Goal: Information Seeking & Learning: Learn about a topic

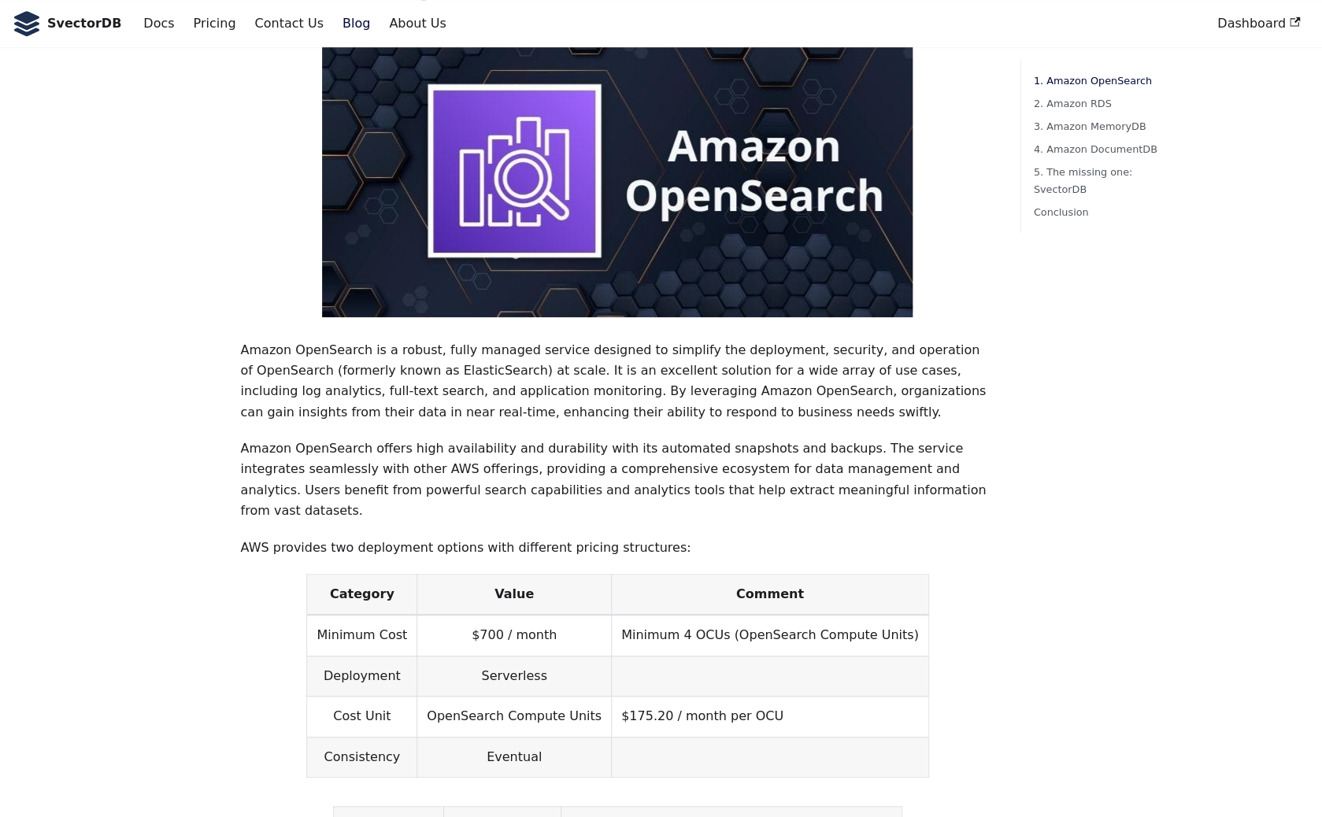
scroll to position [403, 0]
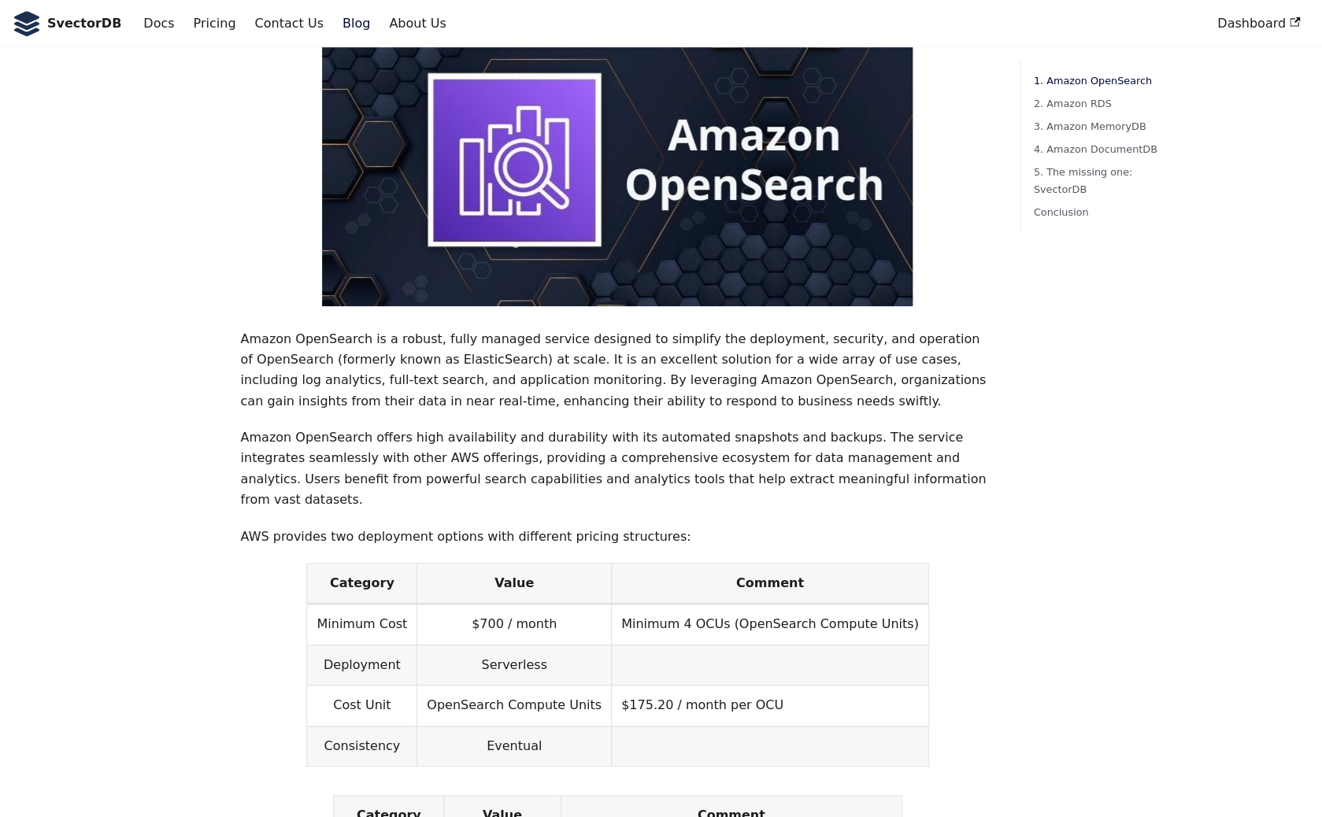
click at [453, 346] on p "Amazon OpenSearch is a robust, fully managed service designed to simplify the d…" at bounding box center [617, 370] width 754 height 83
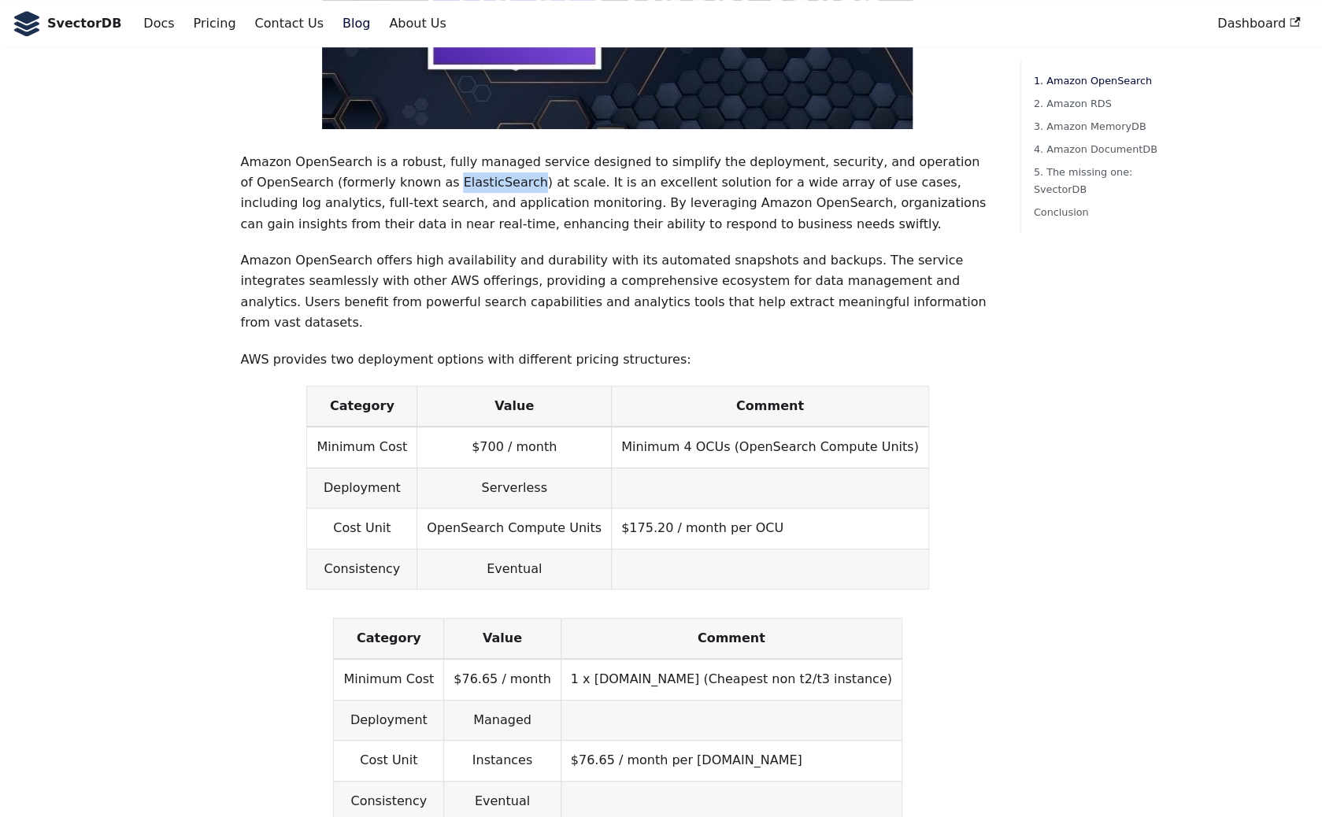
scroll to position [569, 0]
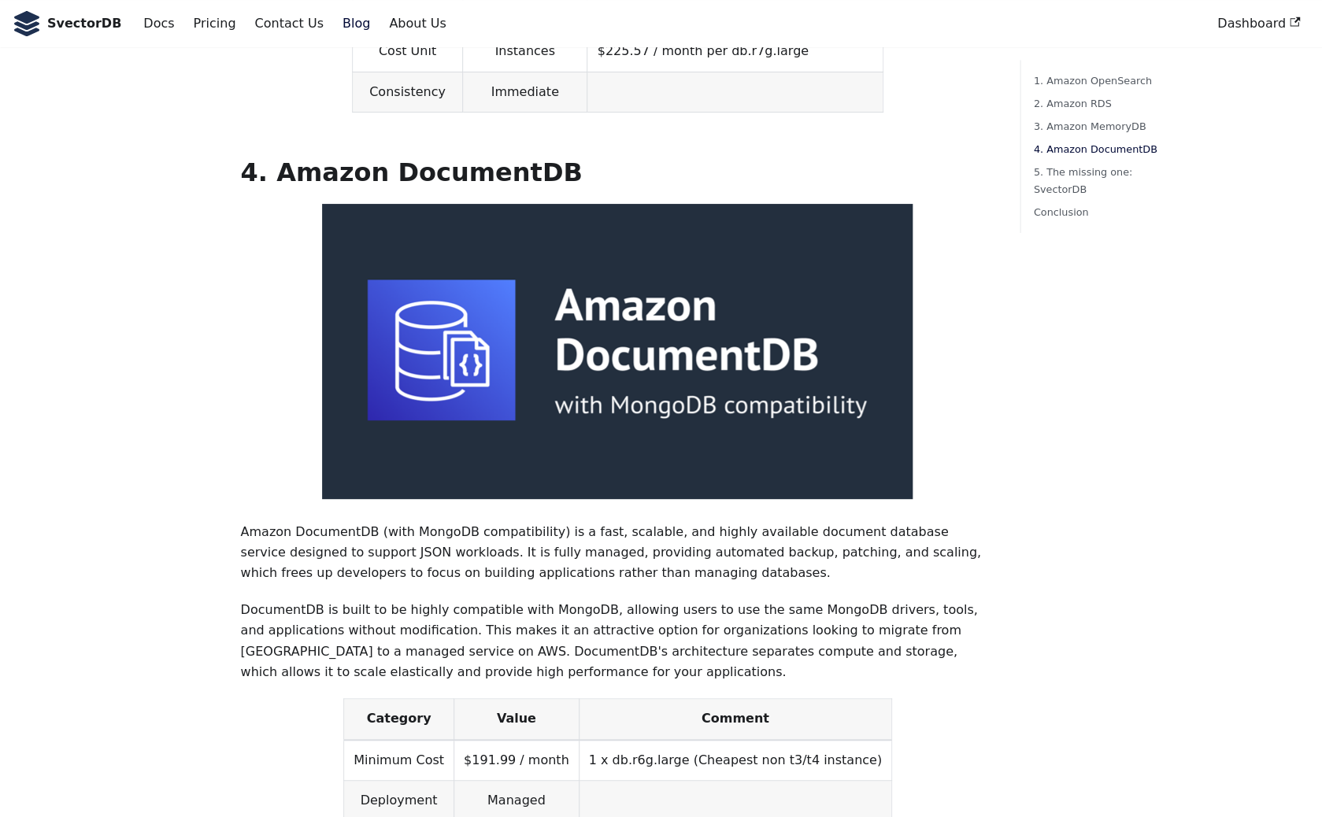
scroll to position [3103, 0]
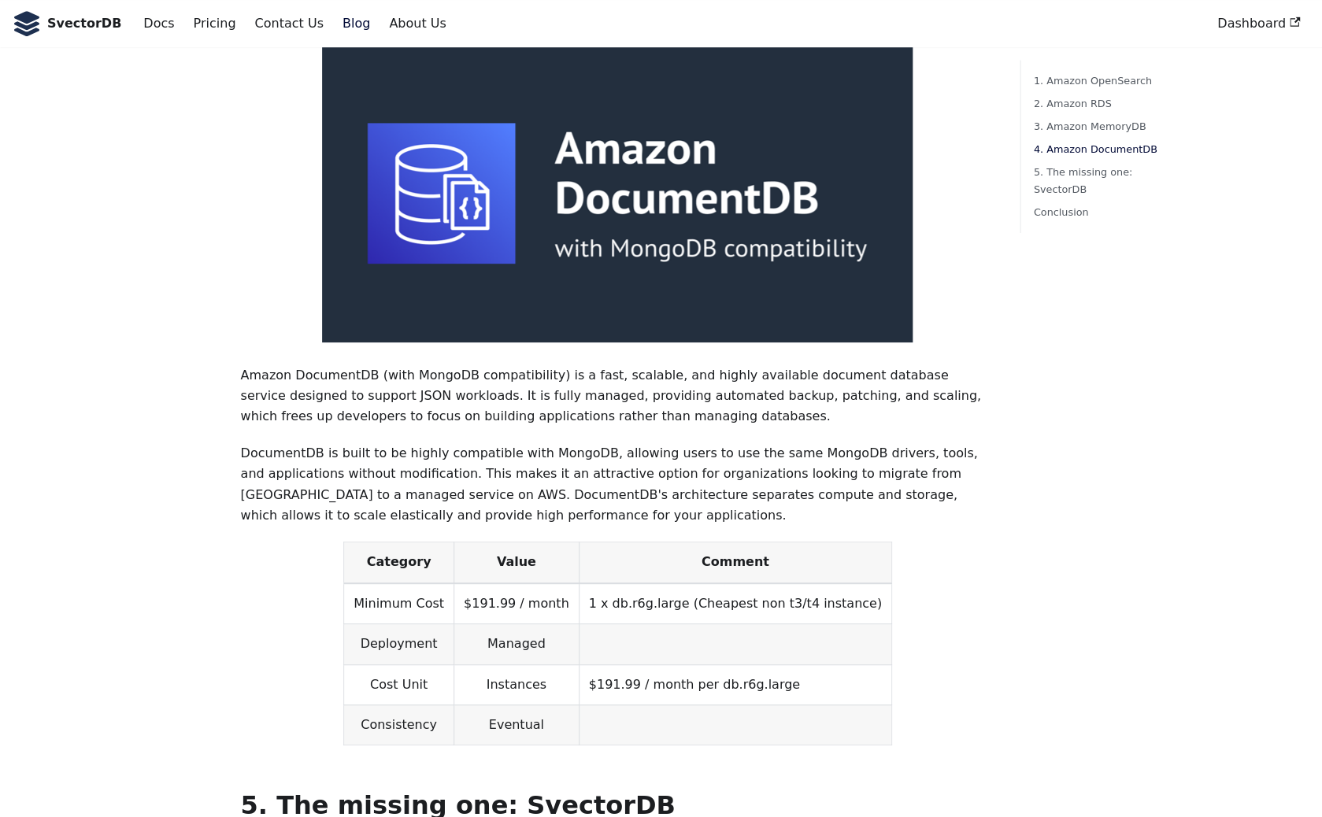
click at [254, 372] on p "Amazon DocumentDB (with MongoDB compatibility) is a fast, scalable, and highly …" at bounding box center [617, 396] width 754 height 62
click at [257, 371] on p "Amazon DocumentDB (with MongoDB compatibility) is a fast, scalable, and highly …" at bounding box center [617, 396] width 754 height 62
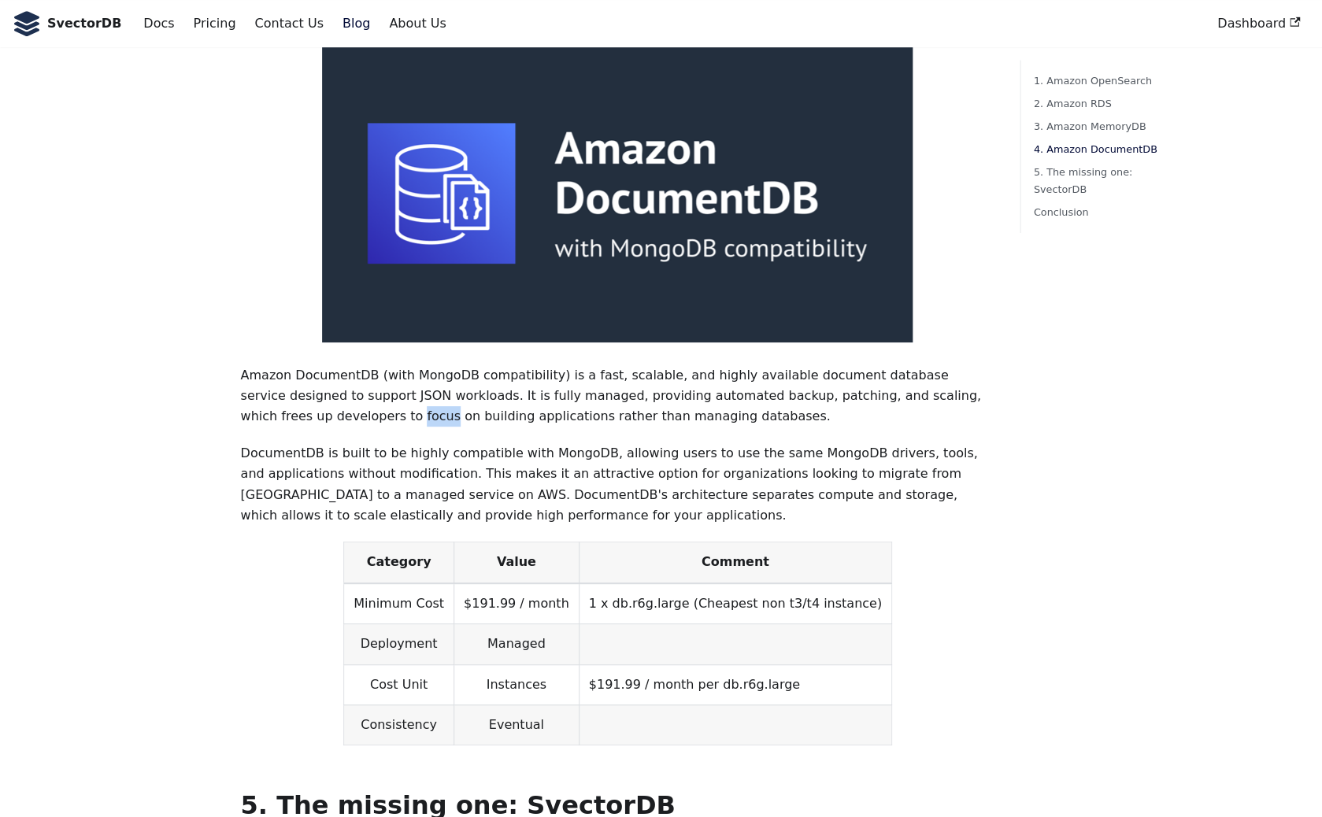
click at [257, 371] on p "Amazon DocumentDB (with MongoDB compatibility) is a fast, scalable, and highly …" at bounding box center [617, 396] width 754 height 62
click at [256, 371] on p "Amazon DocumentDB (with MongoDB compatibility) is a fast, scalable, and highly …" at bounding box center [617, 396] width 754 height 62
click at [272, 443] on p "DocumentDB is built to be highly compatible with MongoDB, allowing users to use…" at bounding box center [617, 484] width 754 height 83
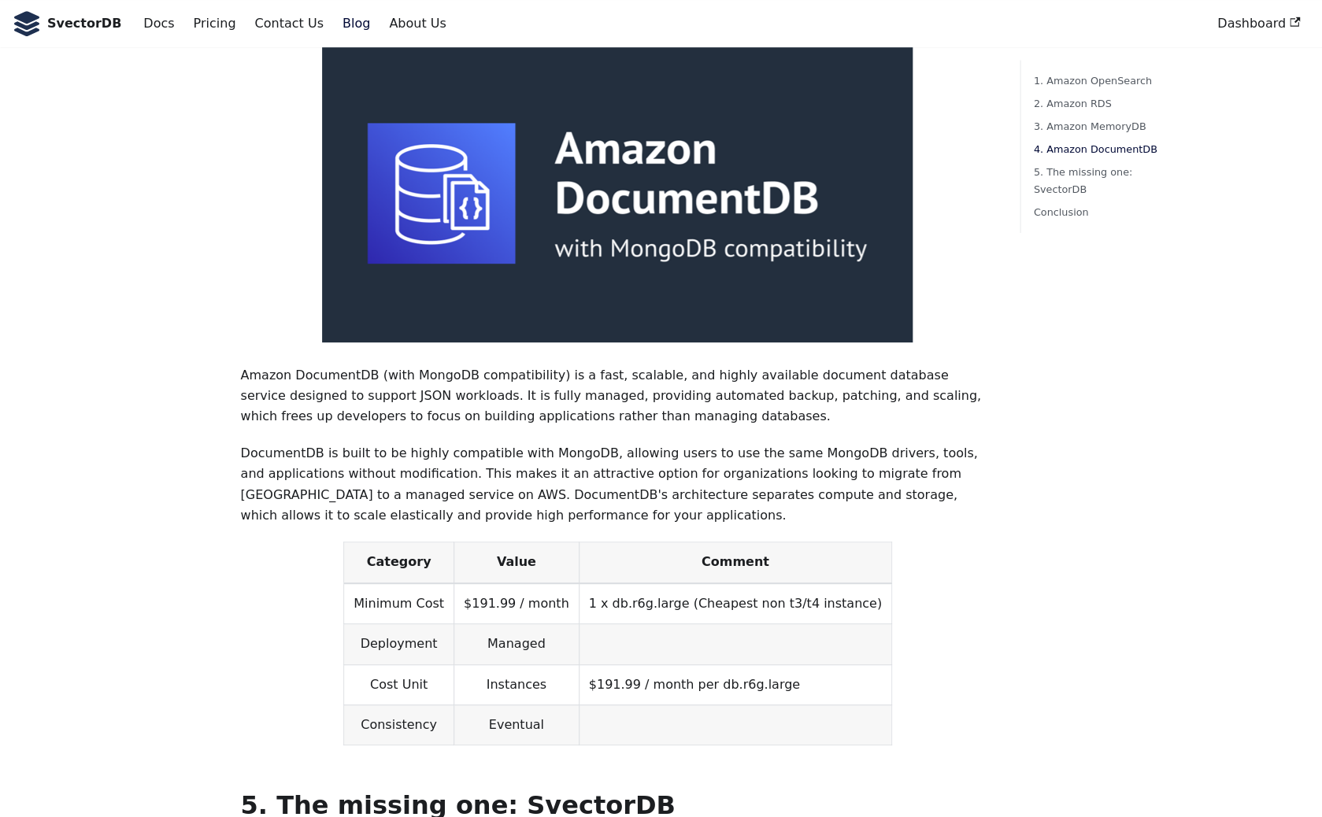
click at [272, 443] on p "DocumentDB is built to be highly compatible with MongoDB, allowing users to use…" at bounding box center [617, 484] width 754 height 83
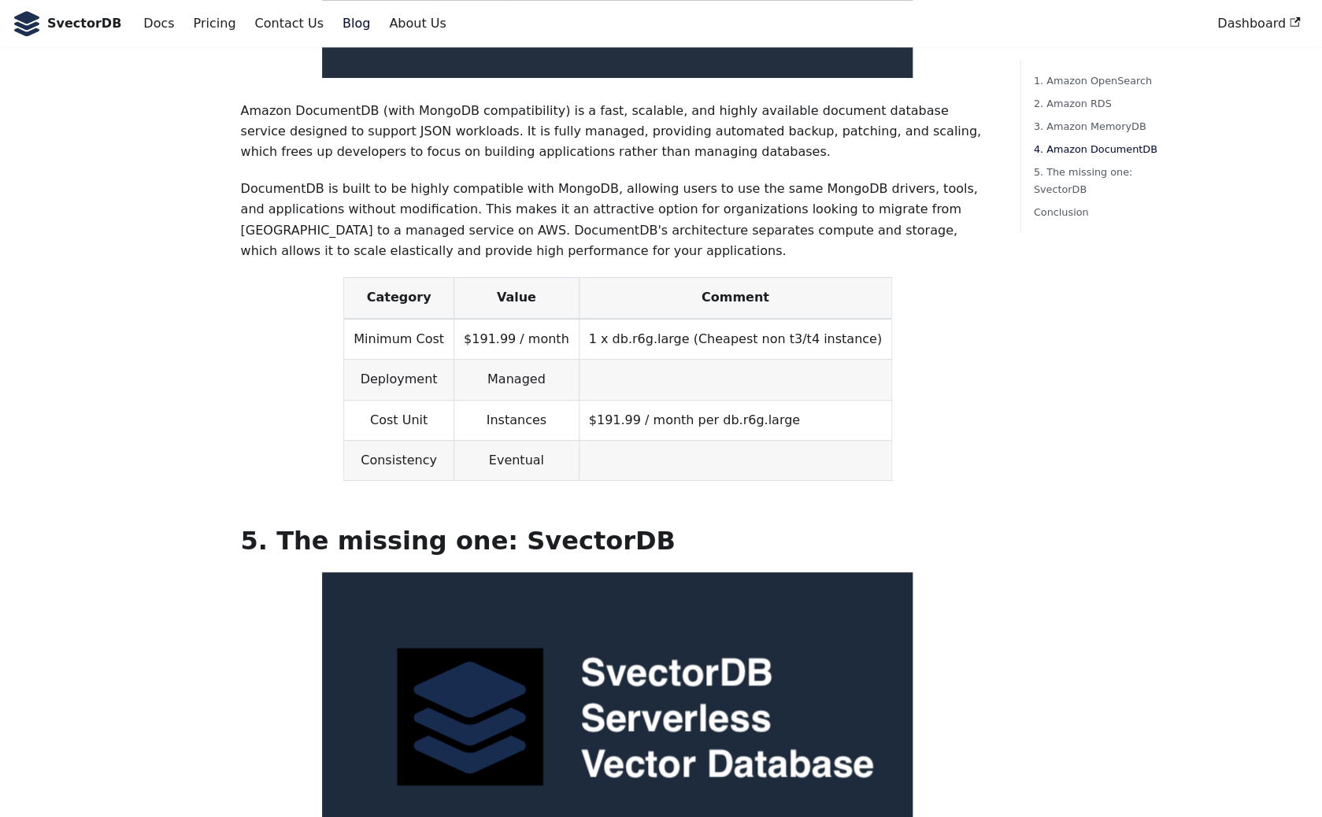
scroll to position [3384, 0]
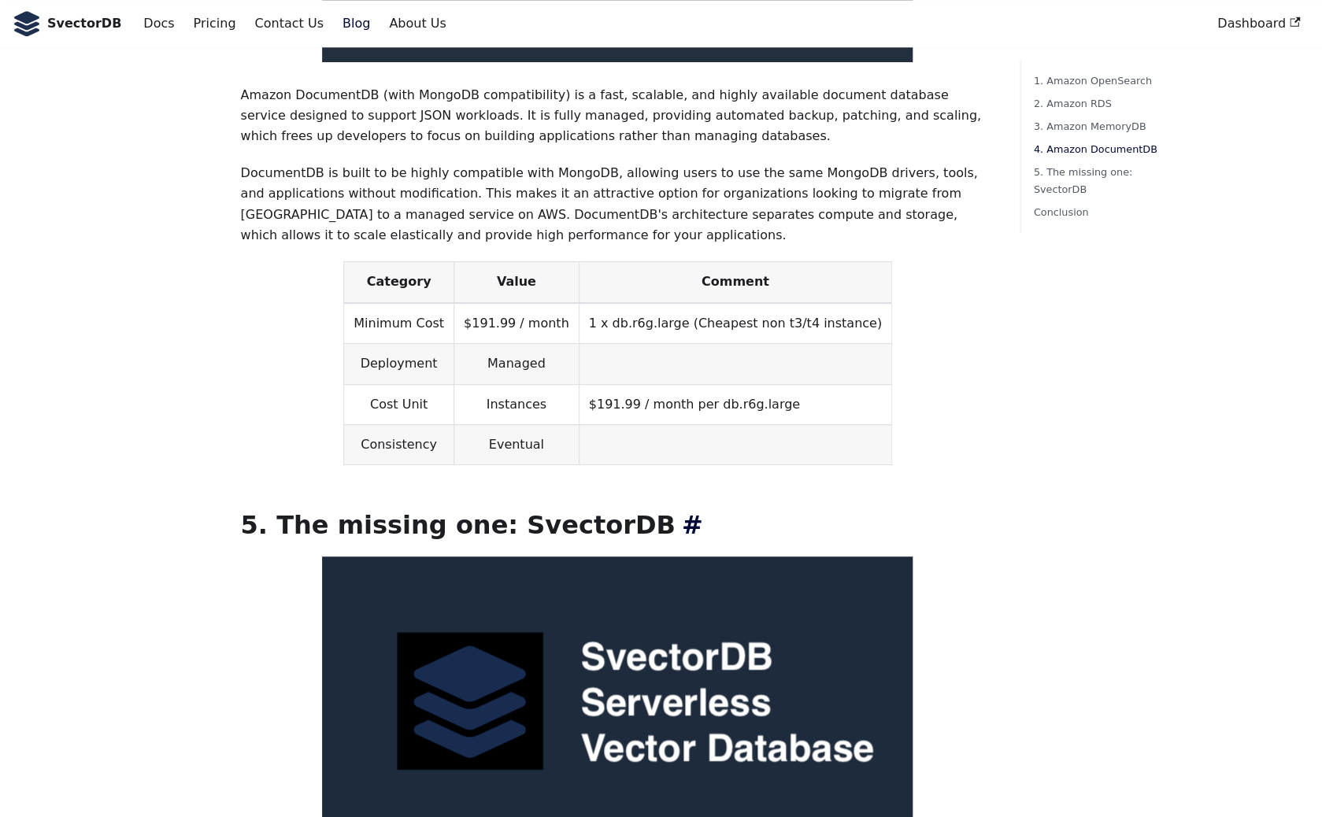
click at [251, 509] on h2 "5. The missing one: SvectorDB ​" at bounding box center [617, 524] width 754 height 31
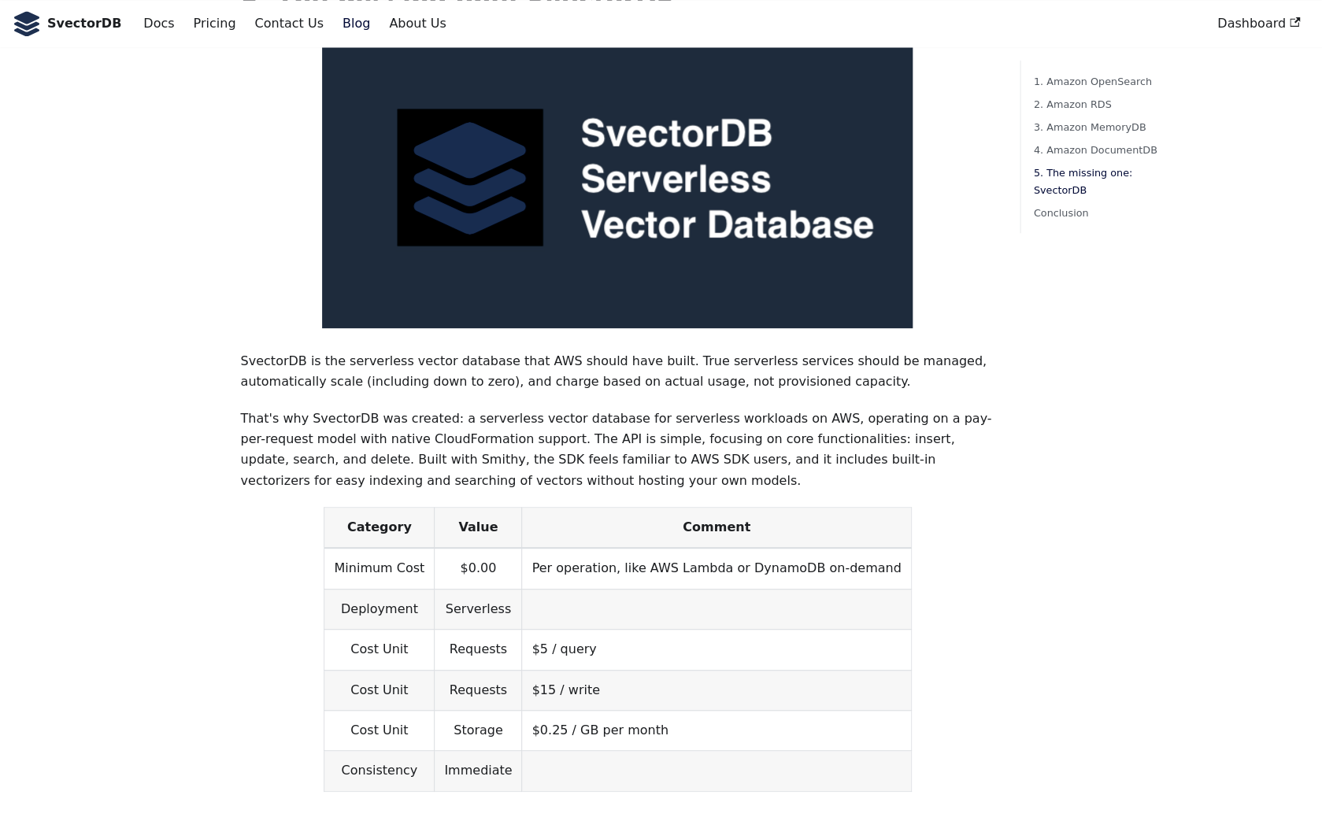
scroll to position [3908, 0]
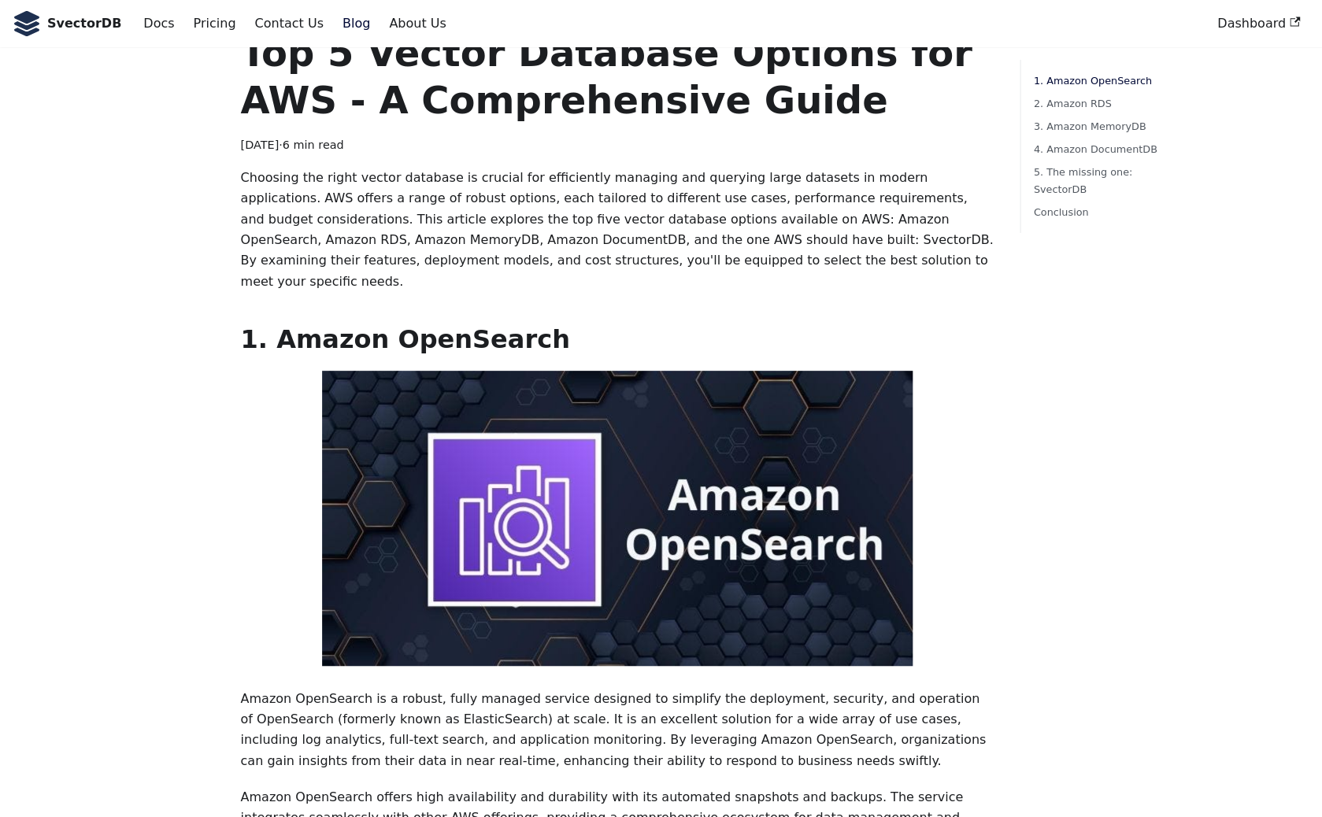
scroll to position [0, 0]
